Goal: Navigation & Orientation: Understand site structure

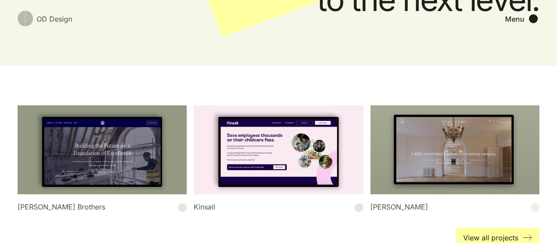
scroll to position [894, 0]
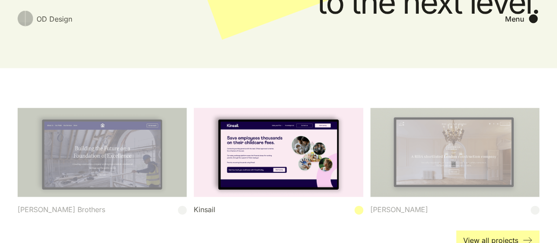
click at [318, 156] on img at bounding box center [278, 152] width 169 height 89
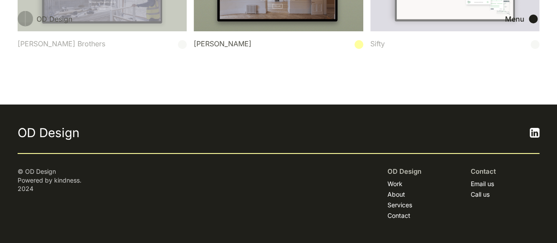
scroll to position [3318, 0]
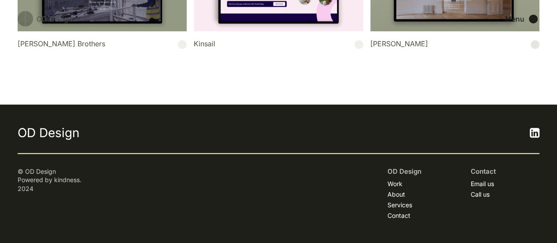
scroll to position [5377, 0]
click at [391, 197] on link "About" at bounding box center [397, 194] width 18 height 9
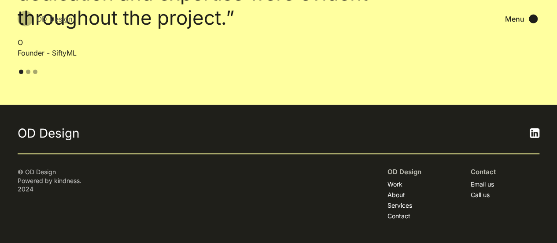
scroll to position [1353, 0]
click at [396, 205] on link "Services" at bounding box center [400, 205] width 25 height 9
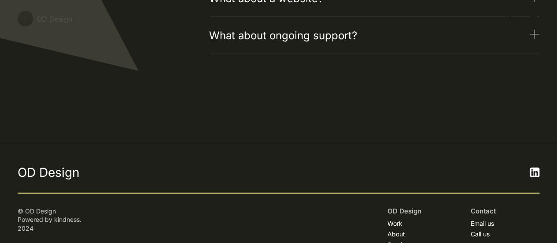
scroll to position [1193, 0]
